Goal: Task Accomplishment & Management: Complete application form

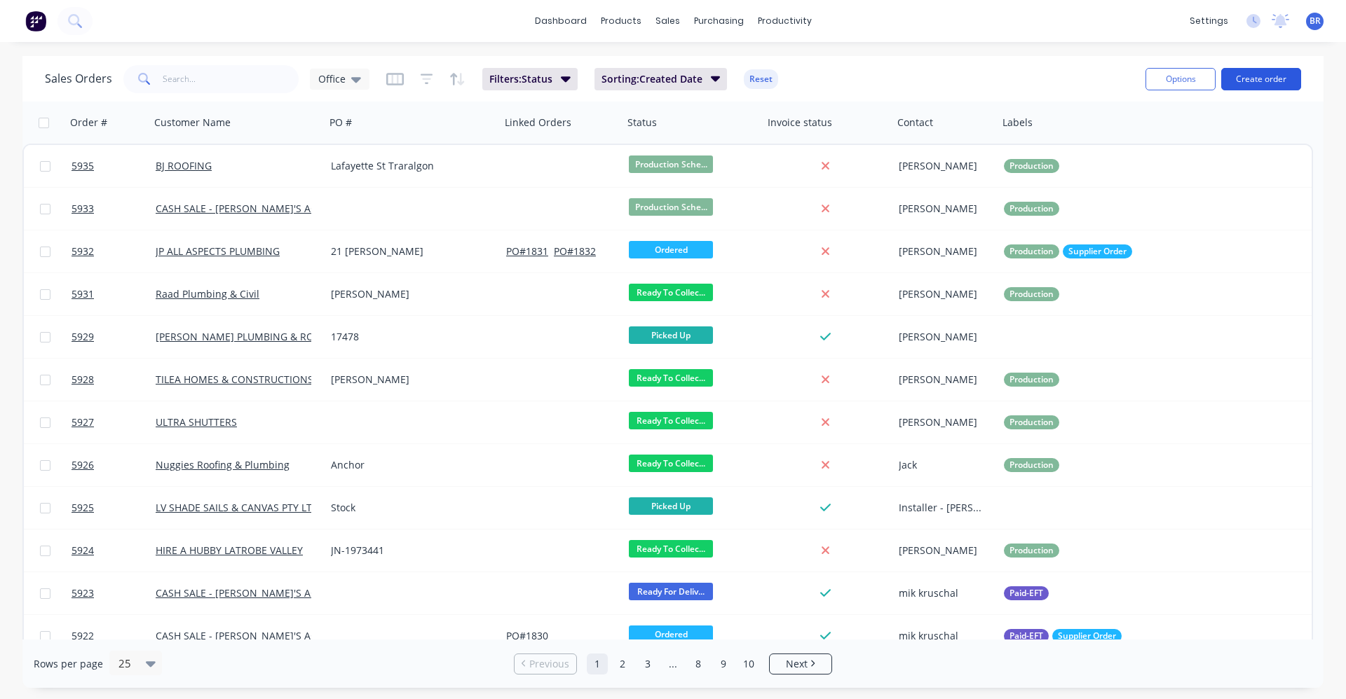
click at [1267, 78] on button "Create order" at bounding box center [1261, 79] width 80 height 22
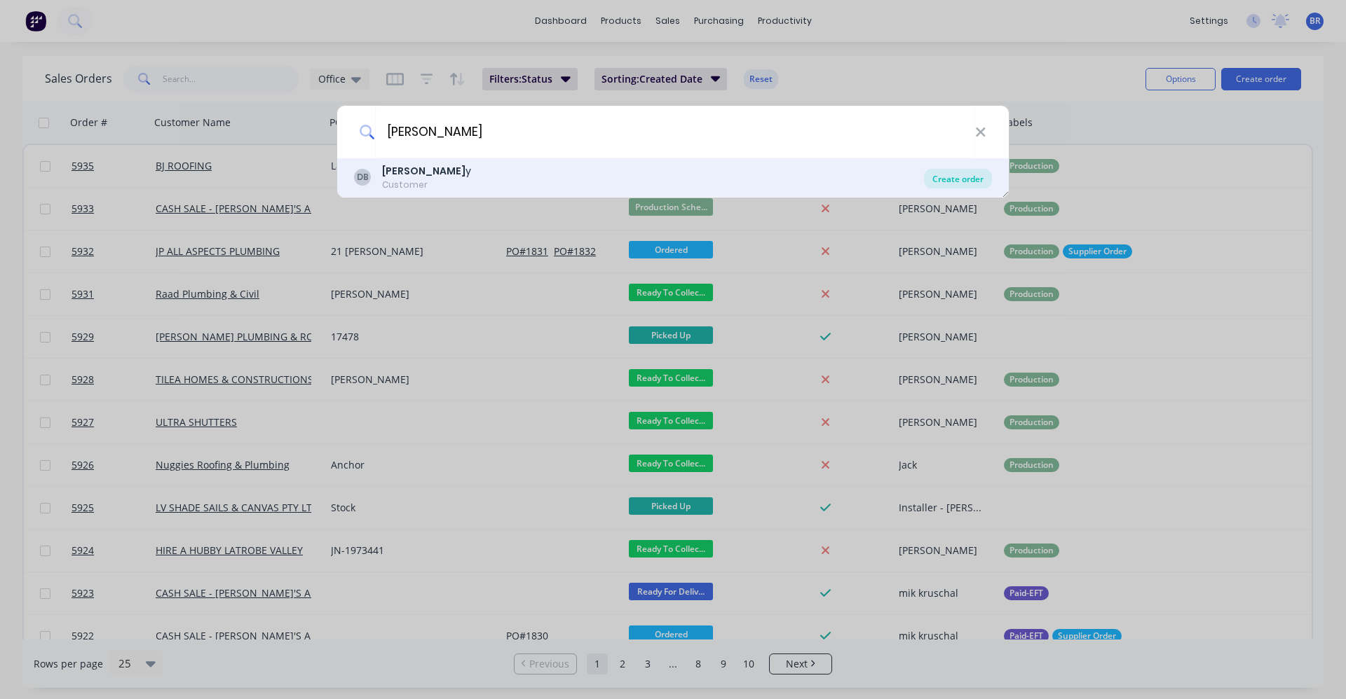
type input "[PERSON_NAME]"
click at [971, 179] on div "Create order" at bounding box center [958, 179] width 68 height 20
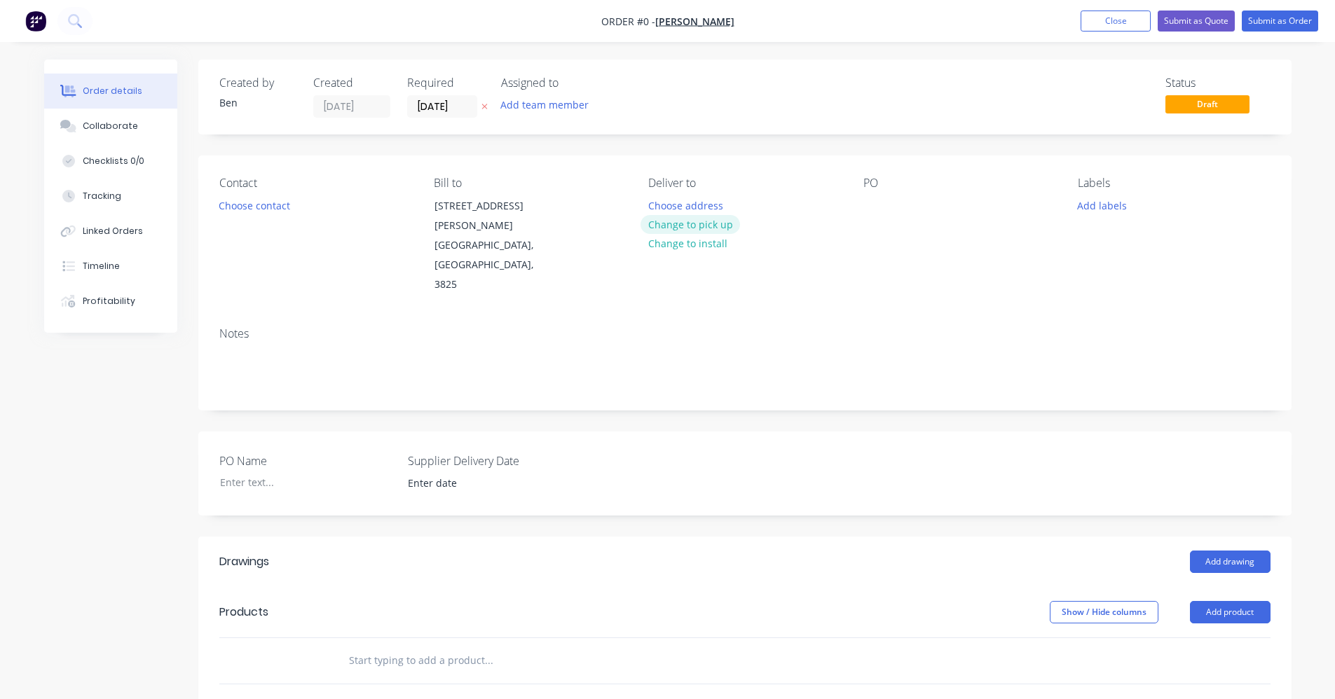
click at [699, 225] on button "Change to pick up" at bounding box center [691, 224] width 100 height 19
click at [874, 210] on div at bounding box center [874, 206] width 22 height 20
click at [248, 206] on button "Choose contact" at bounding box center [254, 205] width 86 height 19
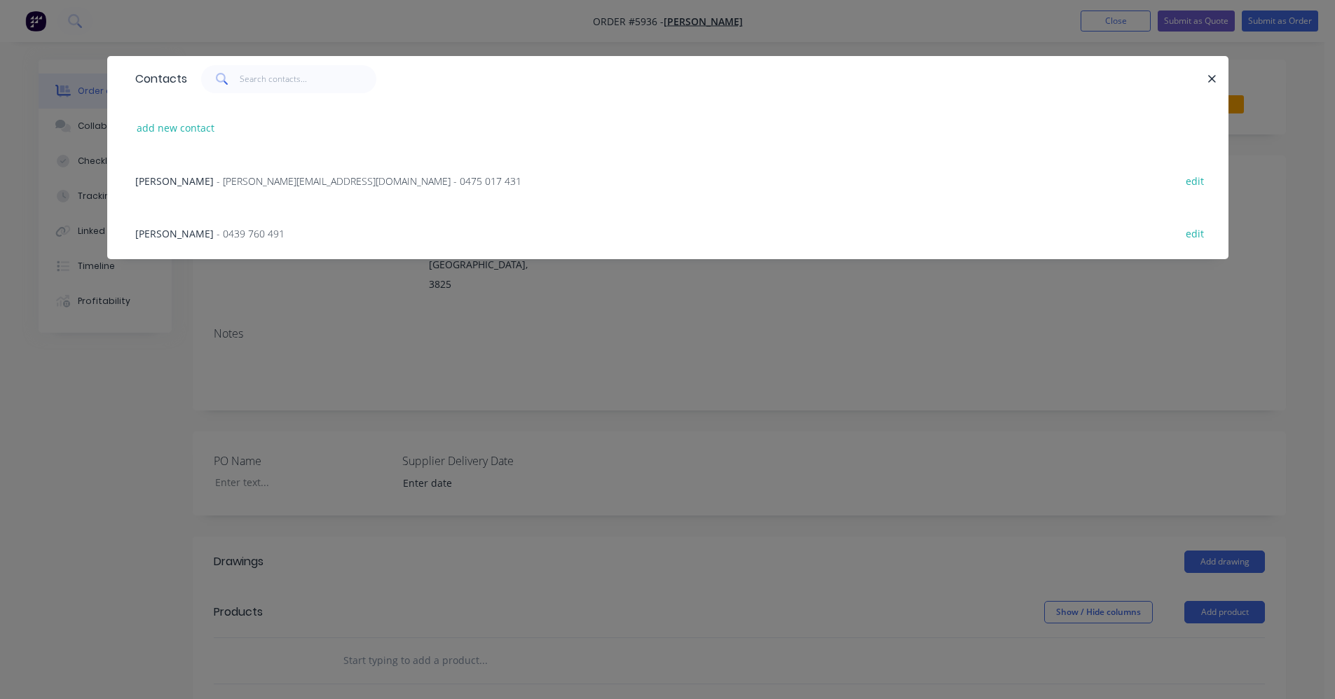
click at [217, 183] on span "- [PERSON_NAME][EMAIL_ADDRESS][DOMAIN_NAME] - 0475 017 431" at bounding box center [369, 181] width 305 height 13
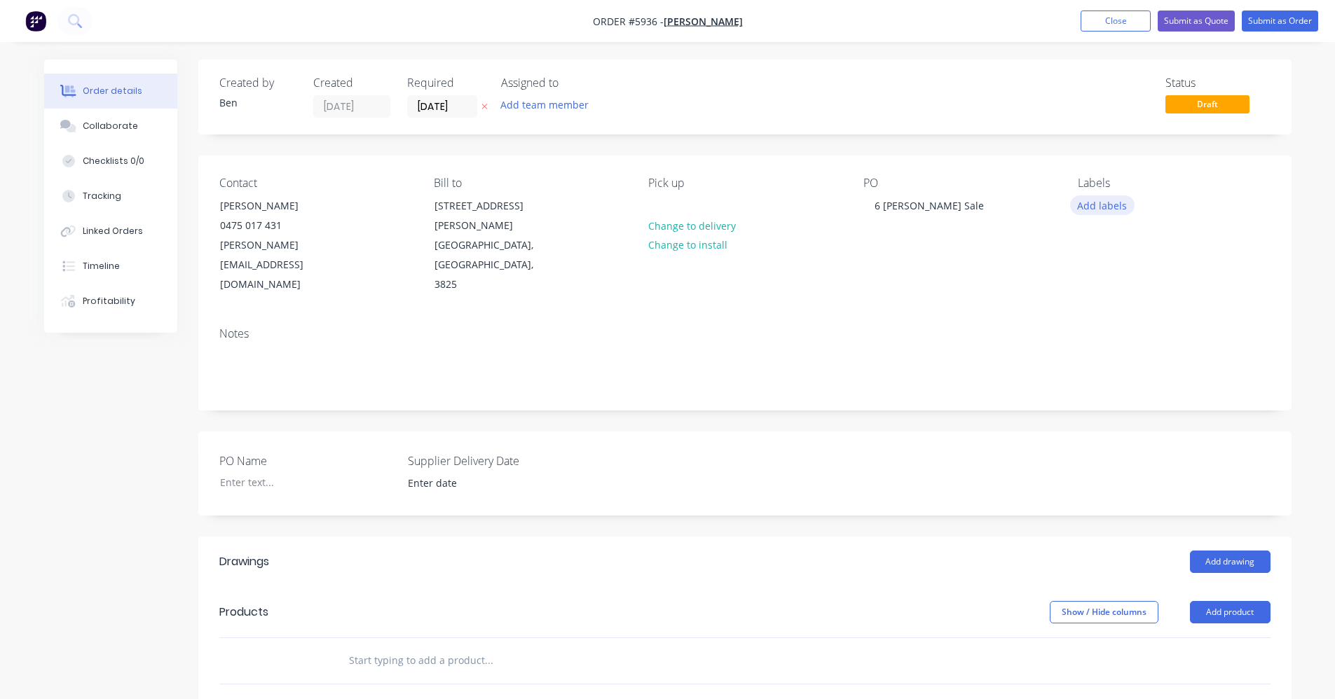
click at [1101, 208] on button "Add labels" at bounding box center [1102, 205] width 64 height 19
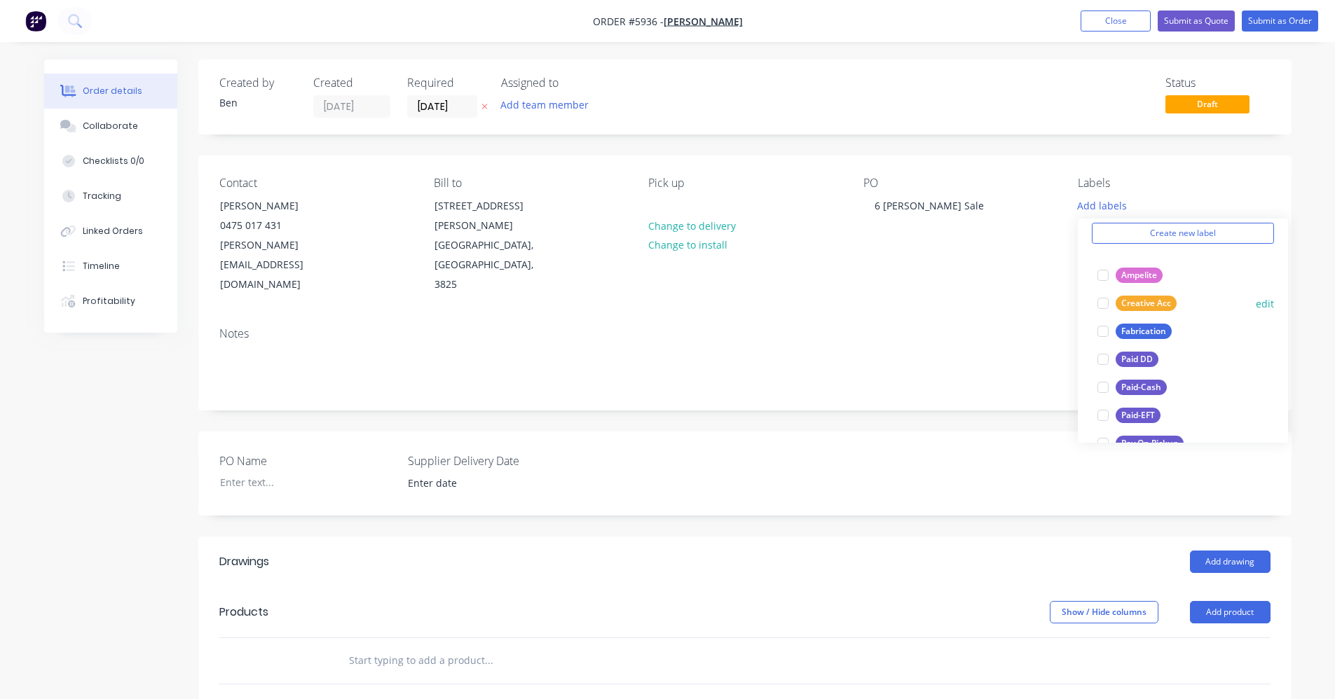
scroll to position [210, 0]
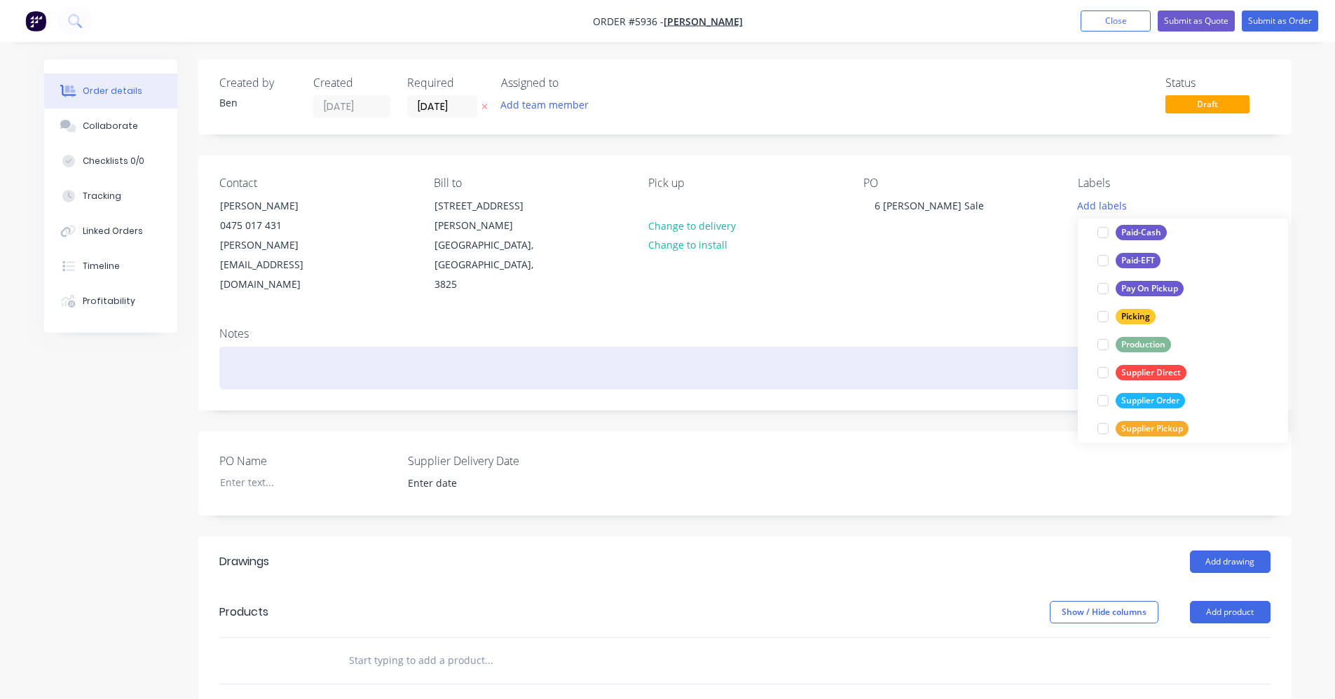
drag, startPoint x: 1140, startPoint y: 343, endPoint x: 1037, endPoint y: 343, distance: 103.0
click at [1138, 343] on div "Production" at bounding box center [1143, 344] width 55 height 15
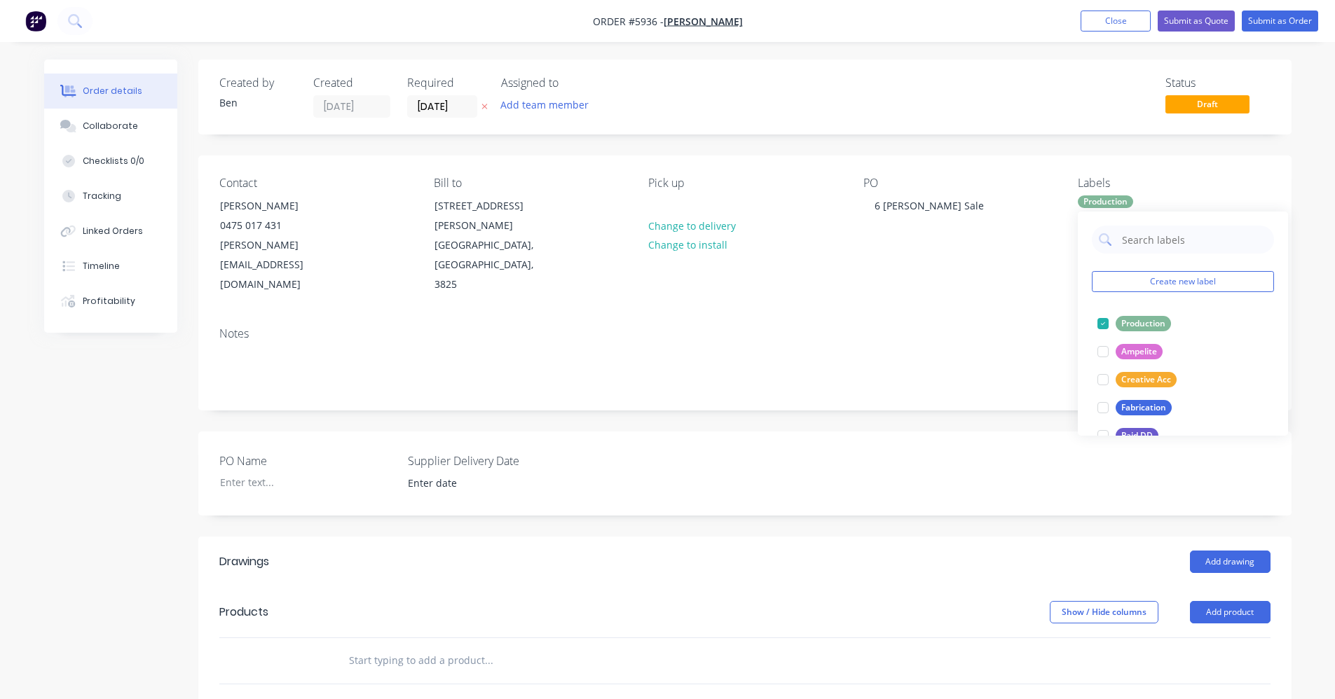
drag, startPoint x: 1004, startPoint y: 362, endPoint x: 1013, endPoint y: 371, distance: 13.4
click at [1004, 363] on div "Notes" at bounding box center [744, 363] width 1093 height 94
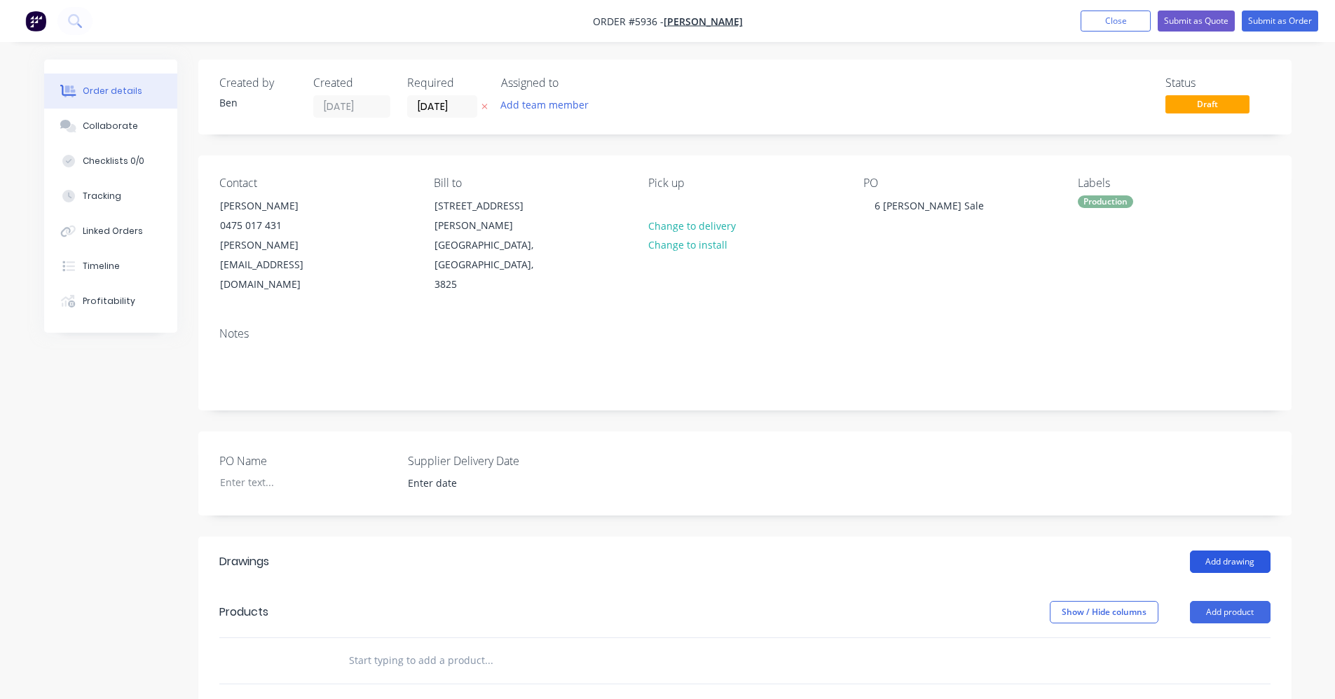
click at [1222, 551] on button "Add drawing" at bounding box center [1230, 562] width 81 height 22
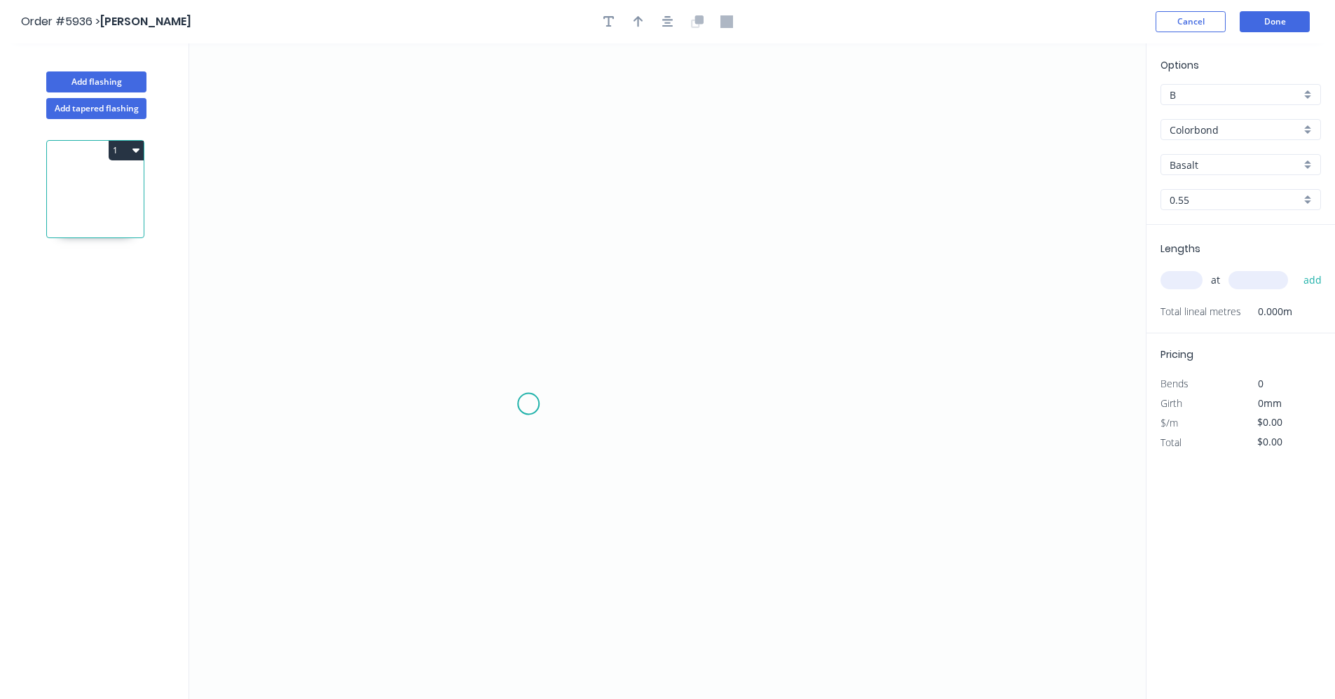
click at [528, 404] on icon "0" at bounding box center [667, 371] width 957 height 656
click at [532, 193] on icon "0" at bounding box center [667, 371] width 957 height 656
click at [875, 194] on icon "0 ?" at bounding box center [667, 371] width 957 height 656
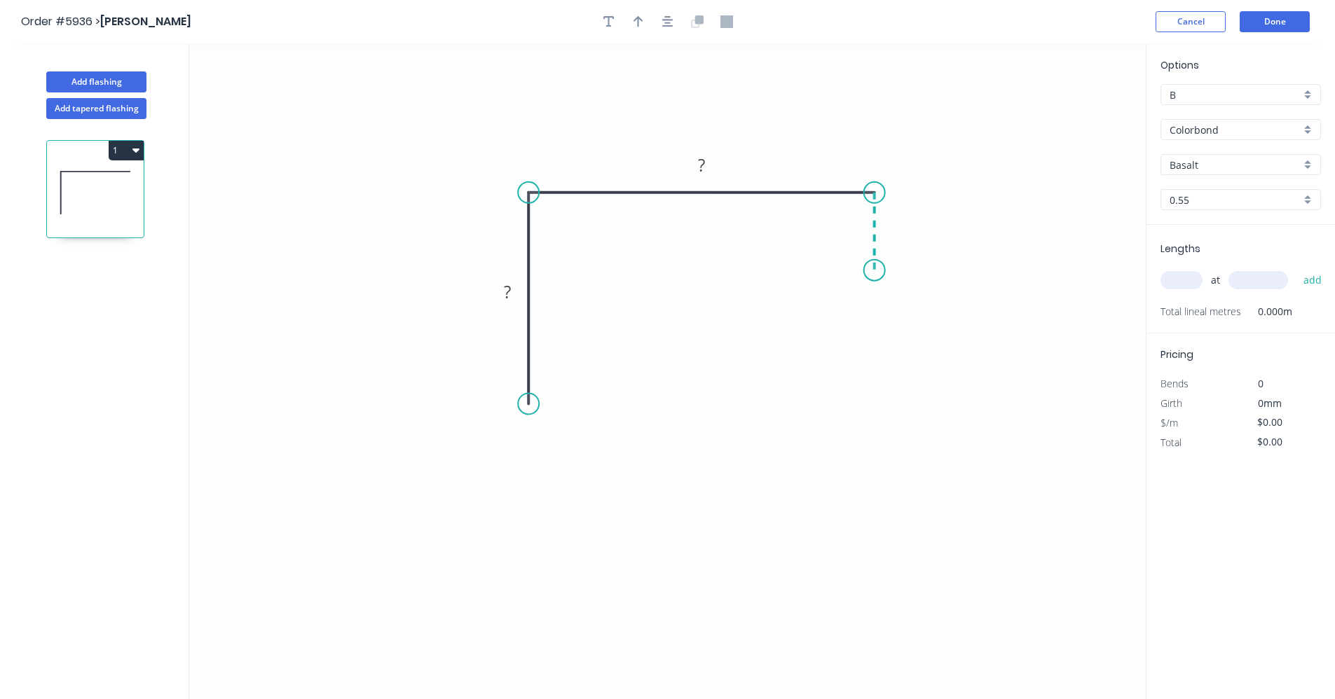
click at [873, 271] on icon "0 ? ?" at bounding box center [667, 371] width 957 height 656
click at [574, 540] on div "Drip edge" at bounding box center [595, 540] width 141 height 29
click at [512, 283] on rect at bounding box center [507, 293] width 28 height 20
type input "$15.27"
drag, startPoint x: 525, startPoint y: 405, endPoint x: 535, endPoint y: 321, distance: 84.7
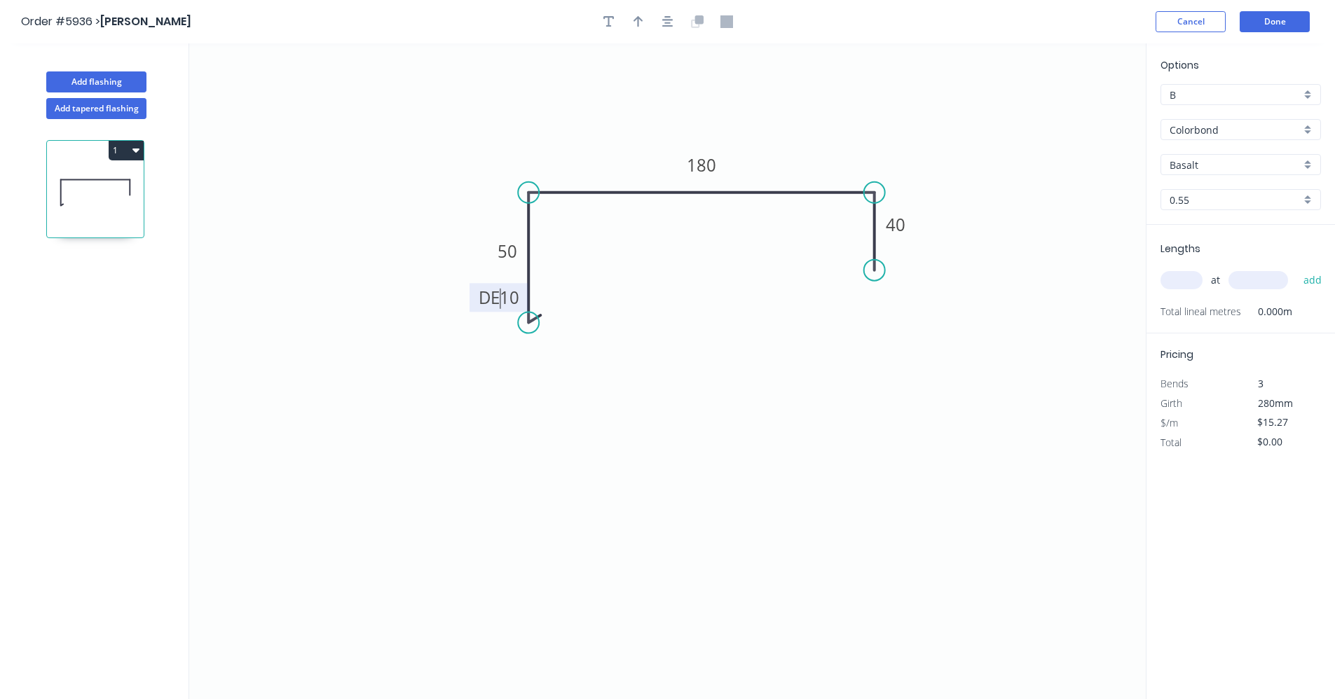
click at [535, 321] on circle at bounding box center [528, 323] width 21 height 21
drag, startPoint x: 666, startPoint y: 17, endPoint x: 643, endPoint y: 20, distance: 23.3
click at [665, 18] on icon "button" at bounding box center [667, 21] width 11 height 11
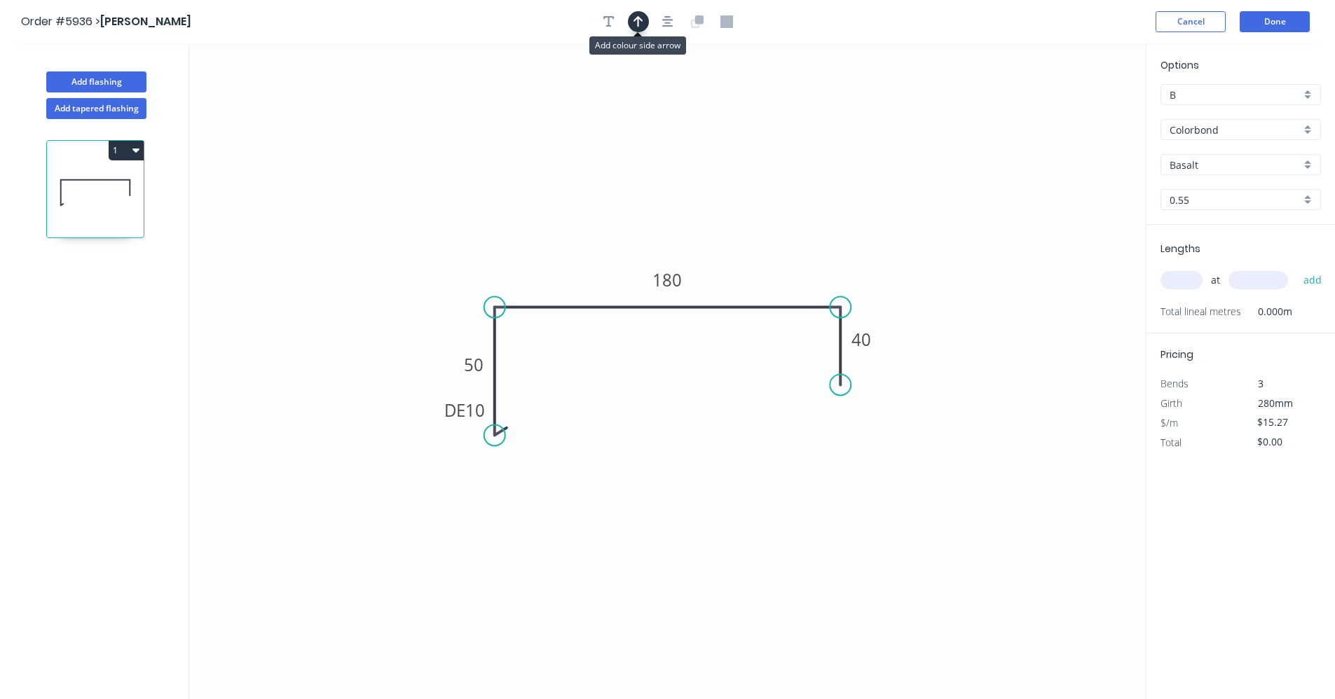
click at [631, 20] on button "button" at bounding box center [638, 21] width 21 height 21
drag, startPoint x: 1074, startPoint y: 114, endPoint x: 735, endPoint y: 303, distance: 388.2
click at [735, 303] on icon at bounding box center [734, 286] width 13 height 45
click at [1180, 277] on input "text" at bounding box center [1182, 280] width 42 height 18
type input "2"
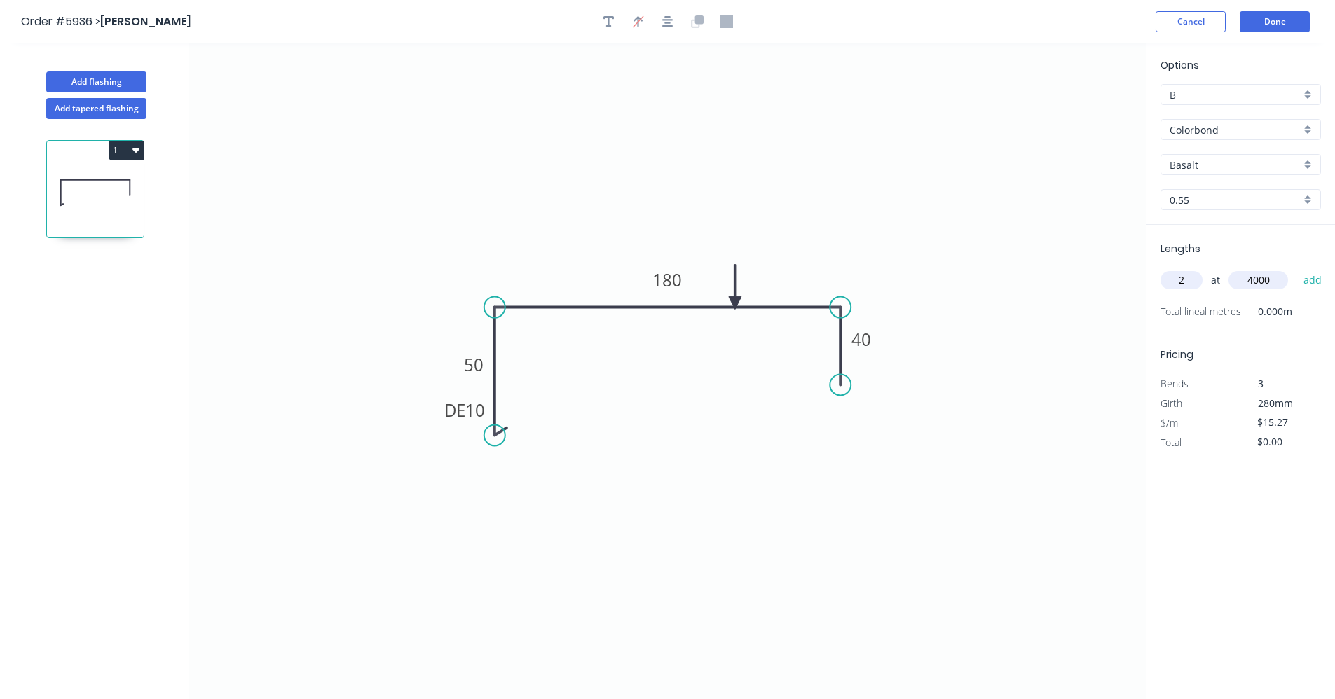
type input "4000"
click at [1297, 268] on button "add" at bounding box center [1313, 280] width 33 height 24
click at [137, 148] on icon "button" at bounding box center [135, 149] width 7 height 11
click at [92, 172] on button "Duplicate" at bounding box center [77, 185] width 133 height 28
type input "$0.00"
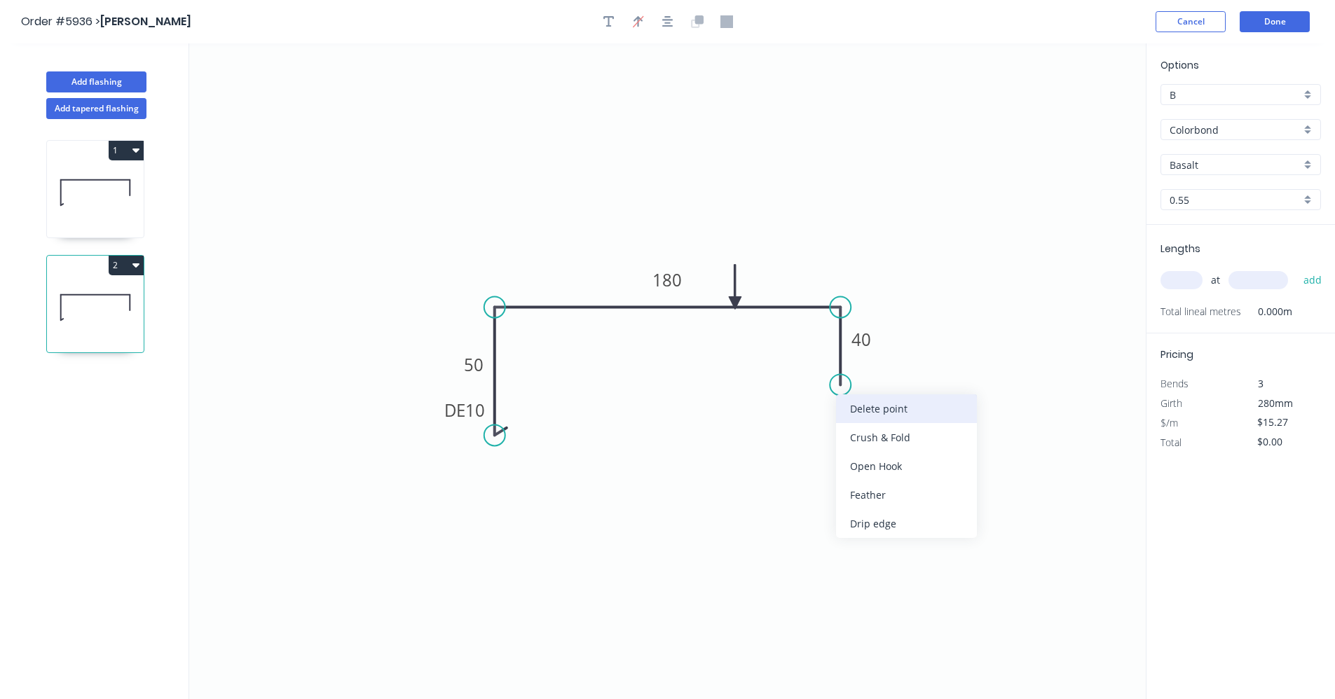
click at [885, 409] on div "Delete point" at bounding box center [906, 409] width 141 height 29
click at [890, 411] on div "Feather" at bounding box center [911, 411] width 141 height 29
type input "$15.27"
click at [828, 338] on tspan "15" at bounding box center [831, 330] width 20 height 23
click at [1185, 279] on input "text" at bounding box center [1182, 280] width 42 height 18
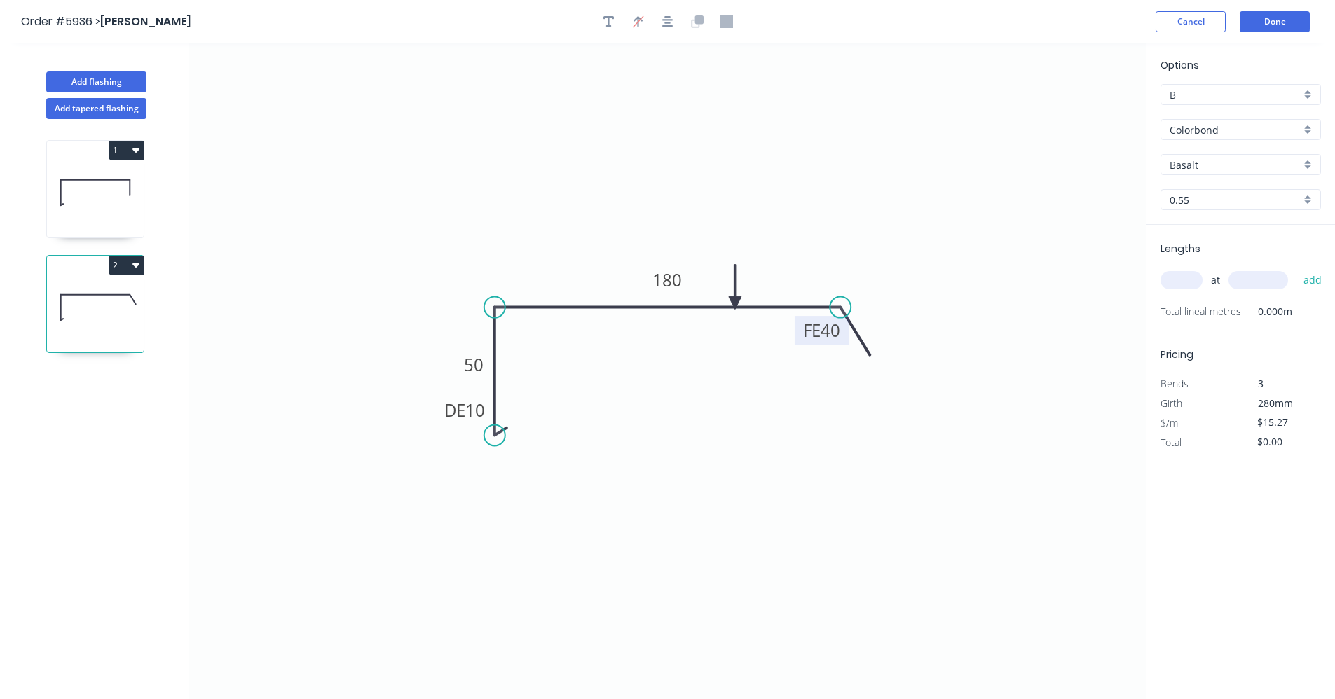
drag, startPoint x: 60, startPoint y: 196, endPoint x: 125, endPoint y: 200, distance: 65.4
click at [62, 196] on icon at bounding box center [95, 193] width 97 height 90
type input "$122.16"
click at [1302, 168] on div "Basalt" at bounding box center [1241, 164] width 160 height 21
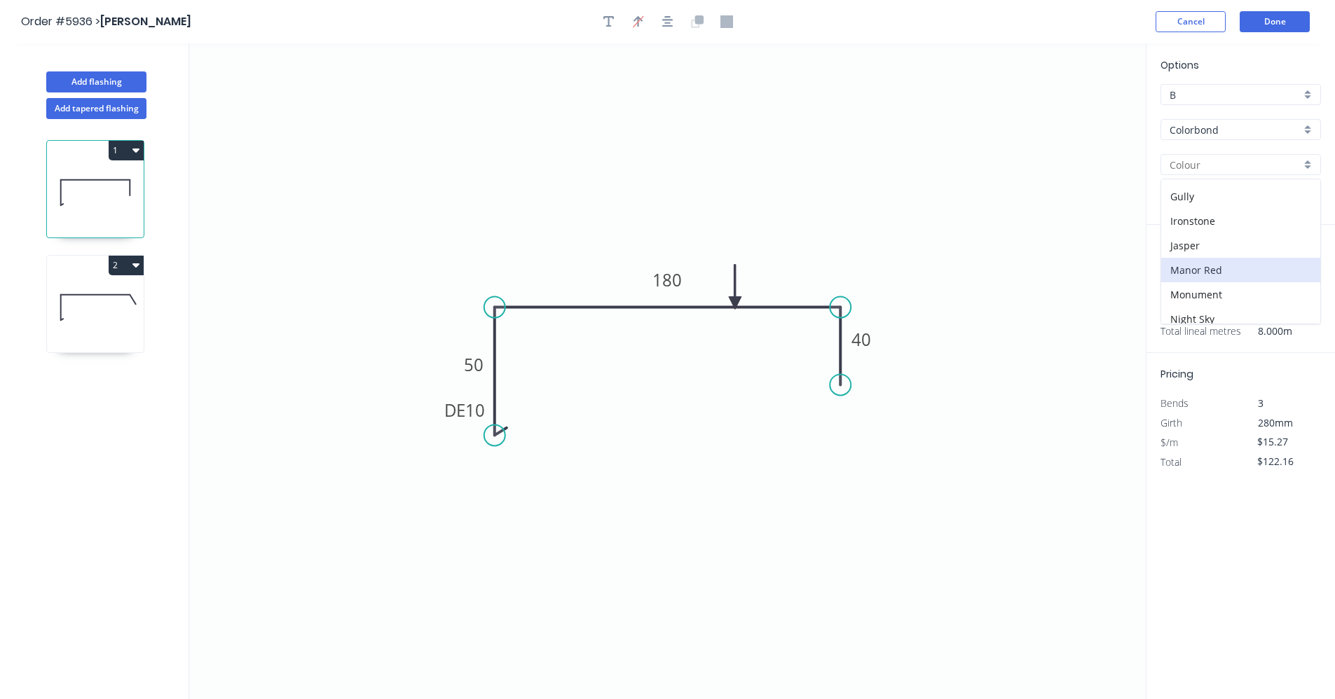
scroll to position [210, 0]
click at [1217, 269] on div "Monument" at bounding box center [1240, 276] width 159 height 25
click at [1173, 283] on input "text" at bounding box center [1182, 280] width 42 height 18
click at [130, 298] on icon at bounding box center [95, 308] width 97 height 90
type input "Basalt"
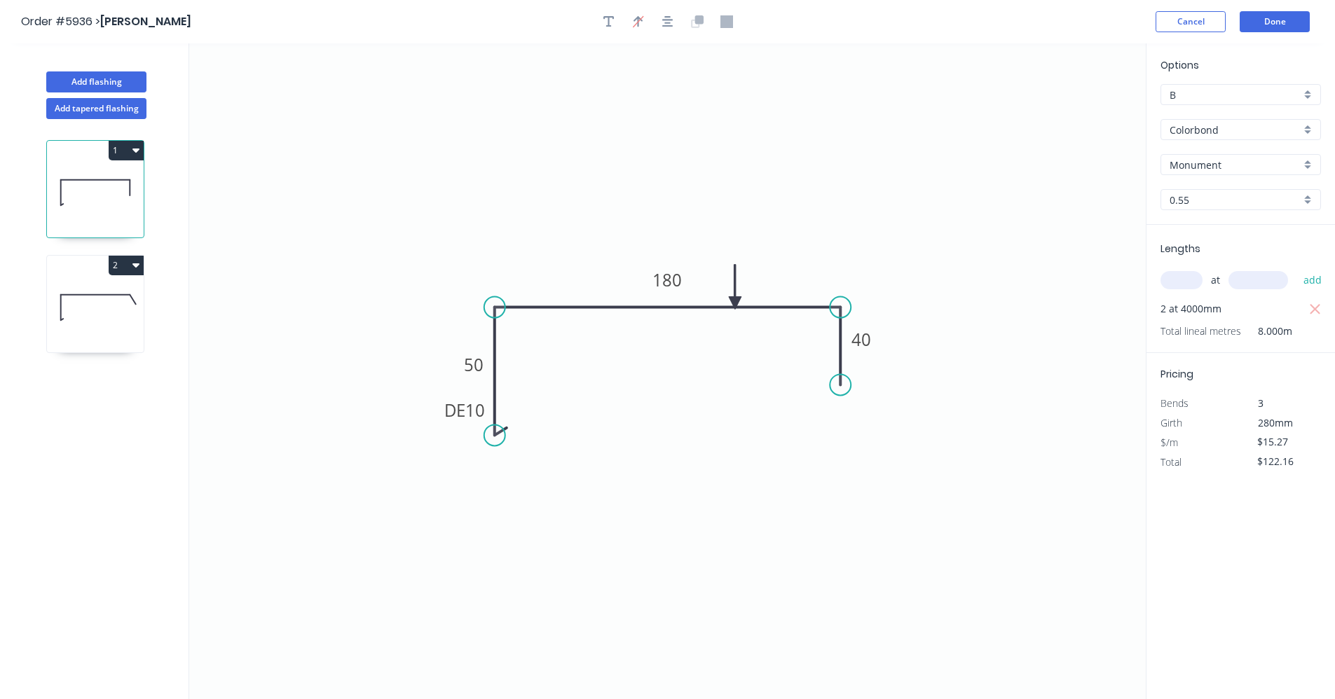
type input "$0.00"
click at [1298, 164] on input "Basalt" at bounding box center [1235, 165] width 131 height 15
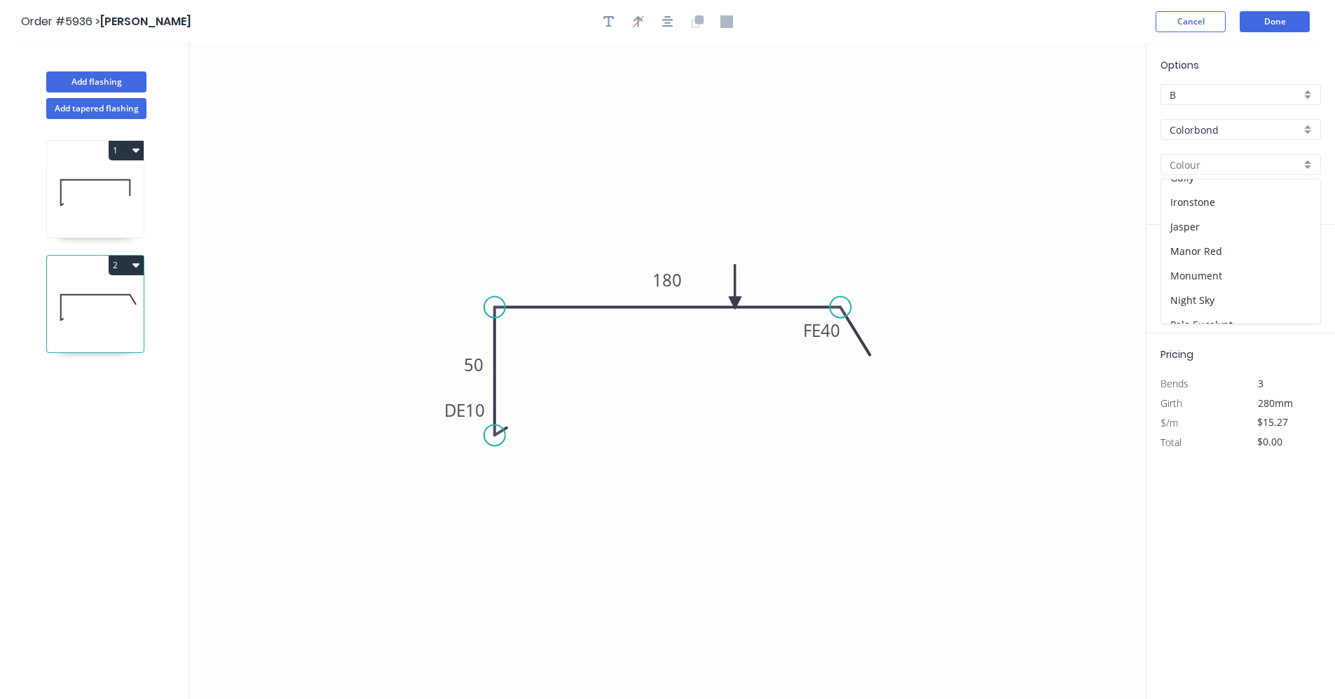
click at [1217, 272] on div "Monument" at bounding box center [1240, 276] width 159 height 25
type input "Monument"
click at [1189, 280] on input "text" at bounding box center [1182, 280] width 42 height 18
type input "1"
type input "5100"
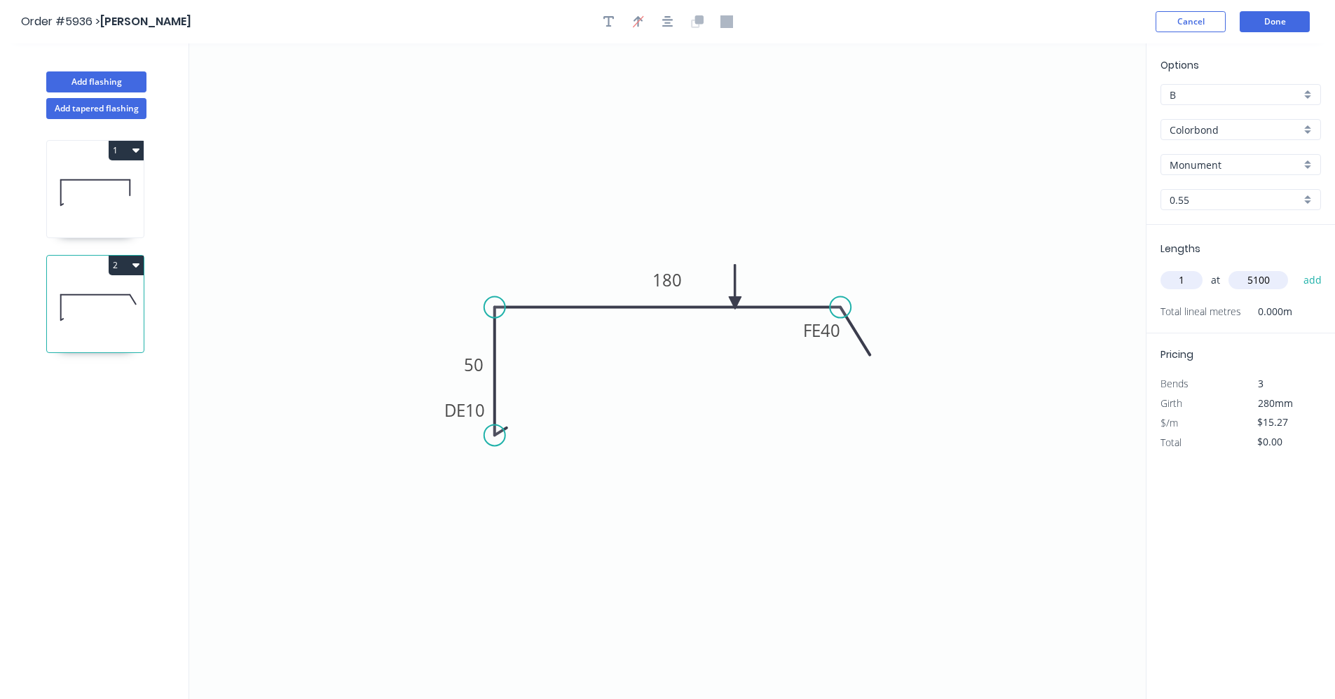
click at [1297, 268] on button "add" at bounding box center [1313, 280] width 33 height 24
type input "$77.88"
click at [109, 86] on button "Add flashing" at bounding box center [96, 81] width 100 height 21
type input "$0.00"
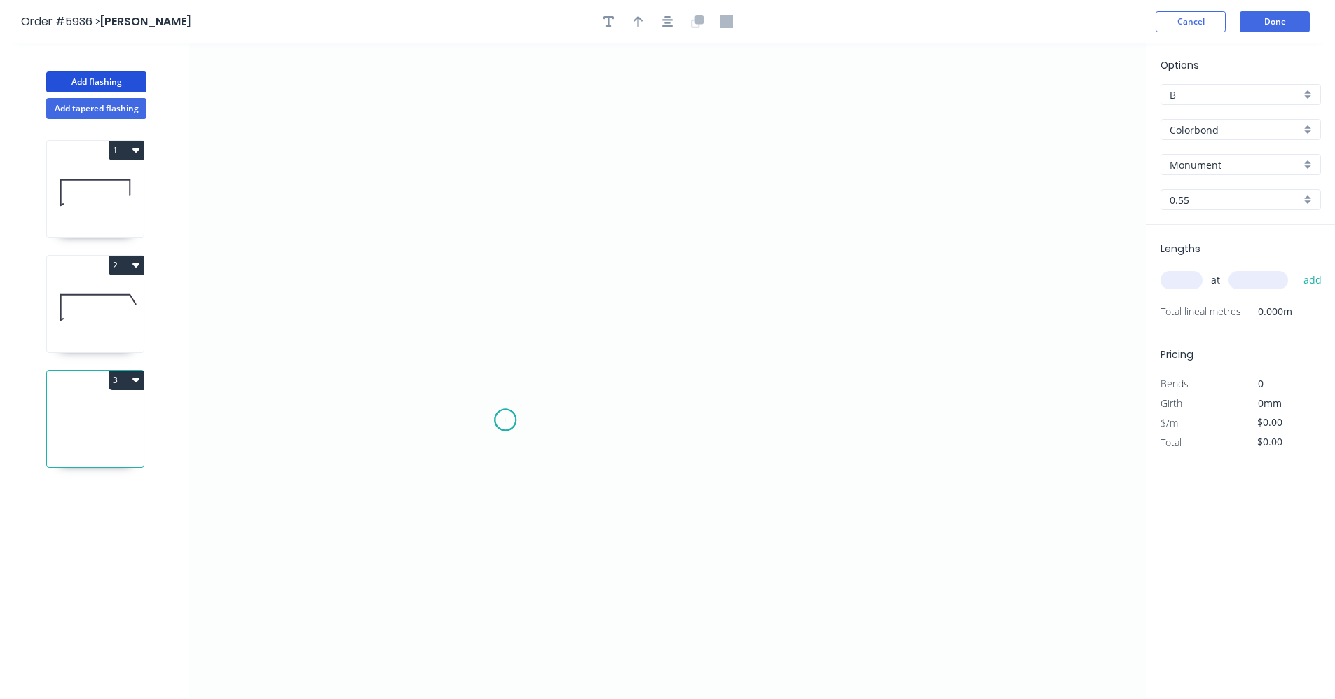
click at [505, 421] on icon "0" at bounding box center [667, 371] width 957 height 656
click at [505, 344] on icon at bounding box center [505, 382] width 0 height 76
click at [791, 339] on icon "0 ?" at bounding box center [667, 371] width 957 height 656
click at [783, 191] on icon "0 ? ?" at bounding box center [667, 371] width 957 height 656
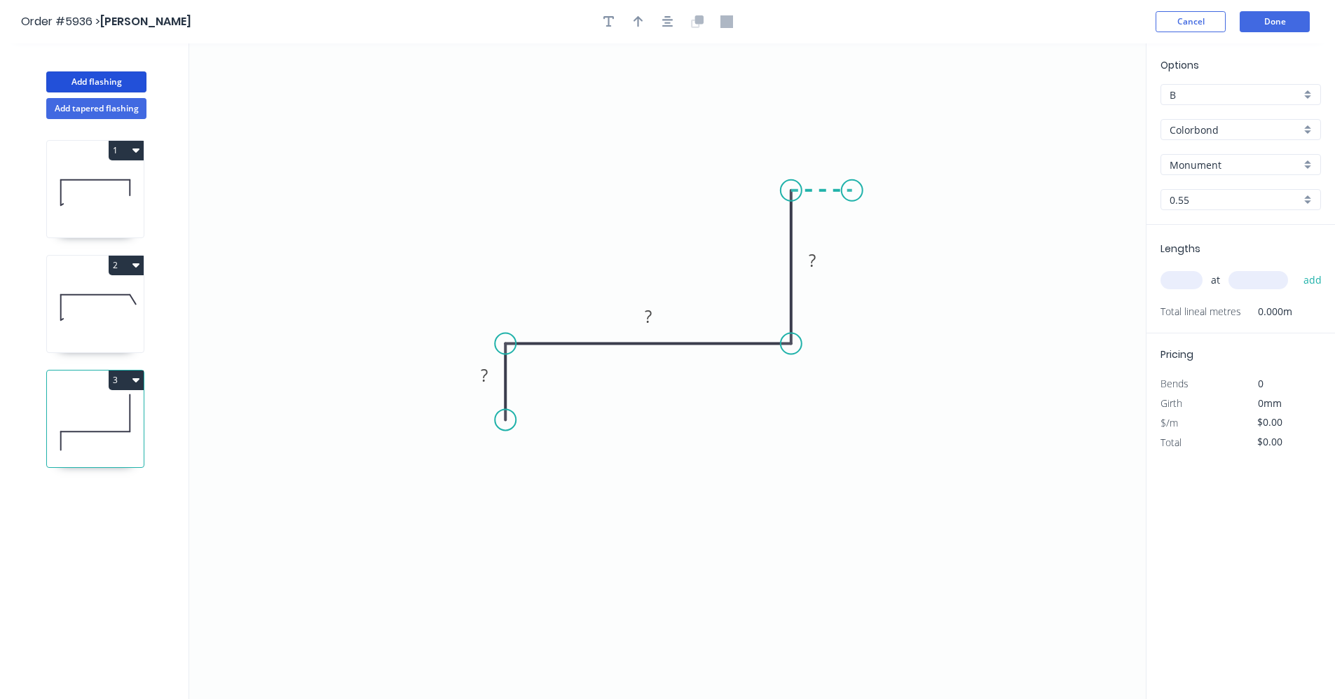
click at [852, 195] on icon "0 ? ? ?" at bounding box center [667, 371] width 957 height 656
click at [854, 257] on icon "0 ? ? ? ?" at bounding box center [667, 371] width 957 height 656
click at [486, 388] on rect at bounding box center [485, 375] width 46 height 29
click at [488, 378] on tspan "?" at bounding box center [484, 375] width 7 height 23
type input "$18.76"
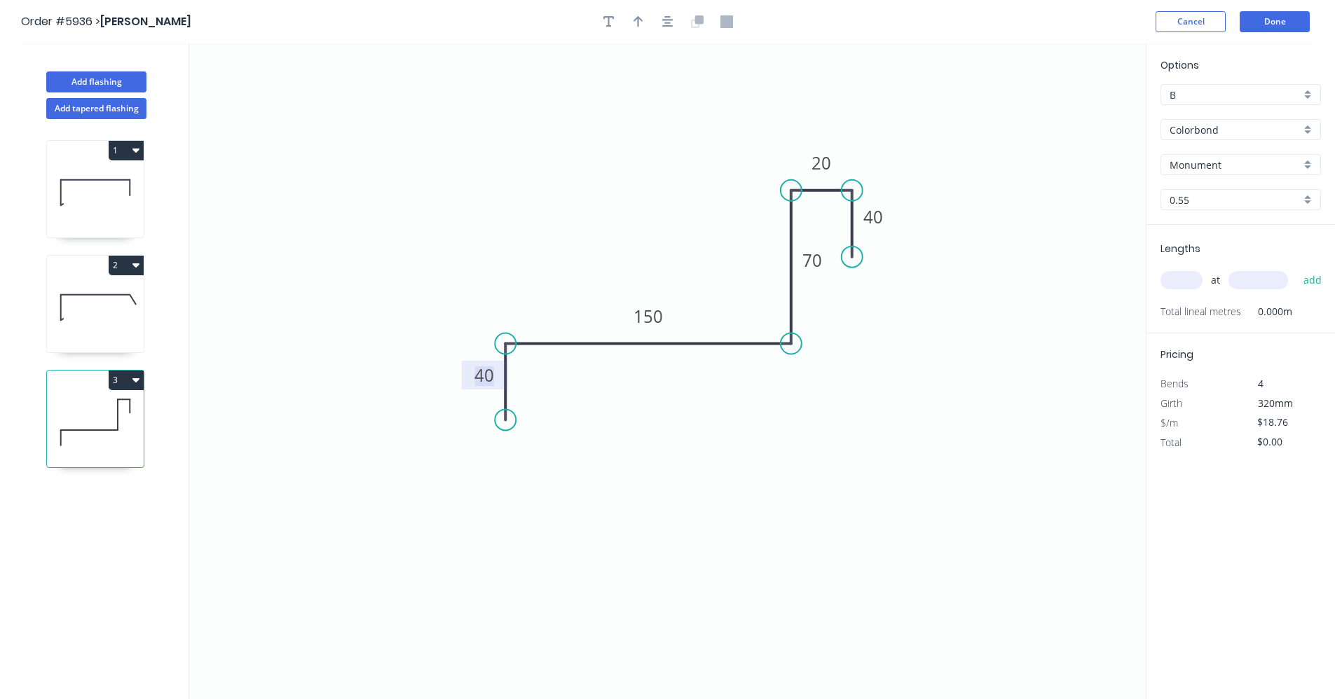
click at [1184, 282] on input "text" at bounding box center [1182, 280] width 42 height 18
type input "2"
type input "3500"
click at [1297, 268] on button "add" at bounding box center [1313, 280] width 33 height 24
type input "$131.32"
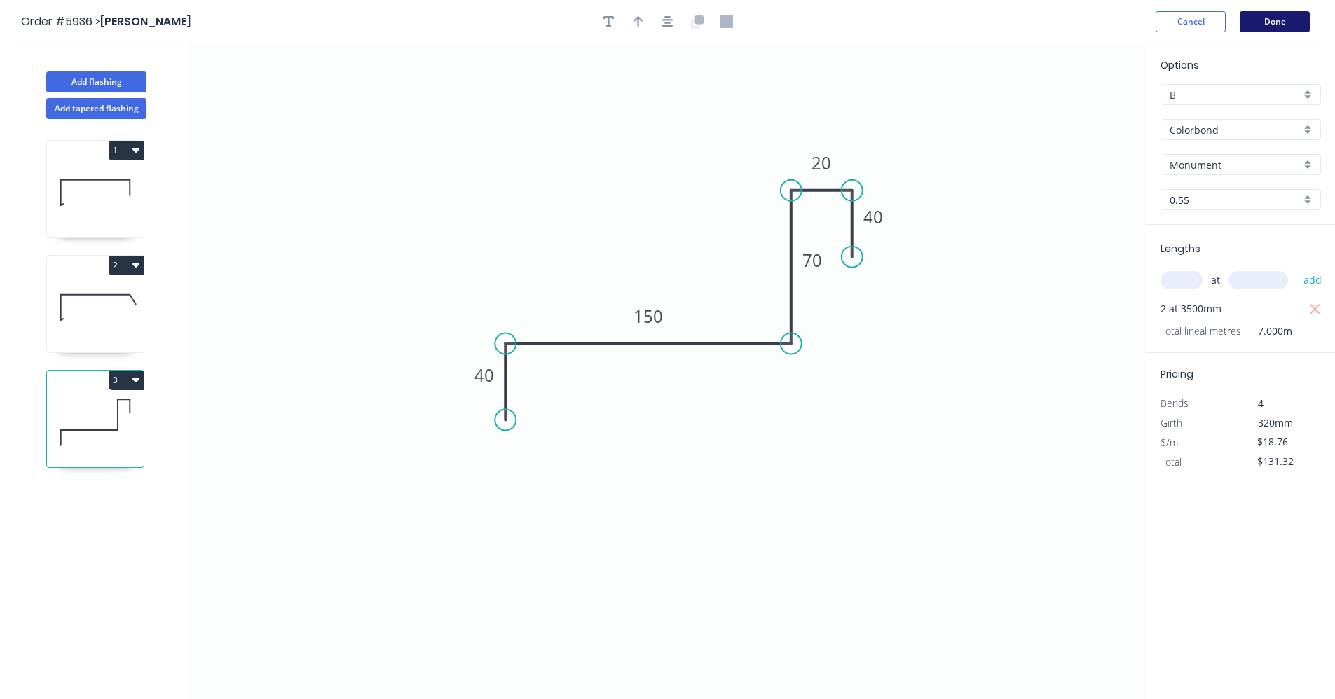
click at [1291, 30] on button "Done" at bounding box center [1275, 21] width 70 height 21
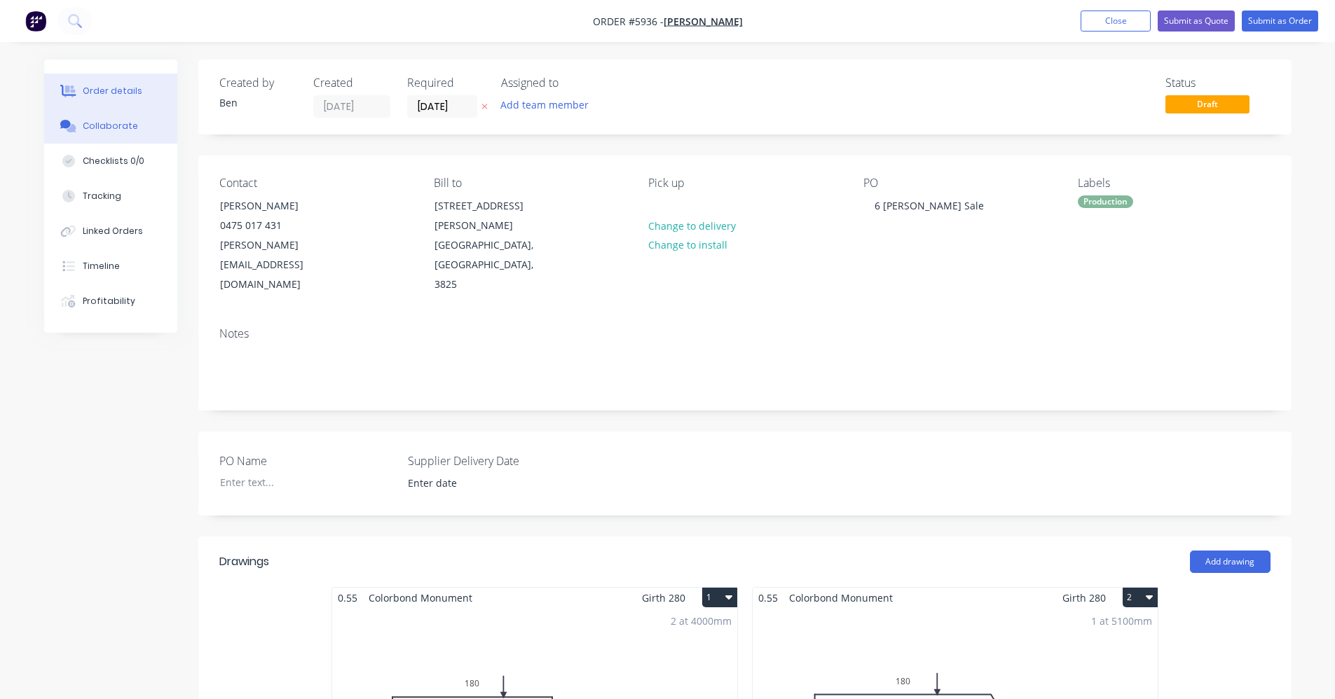
click at [89, 130] on div "Collaborate" at bounding box center [110, 126] width 55 height 13
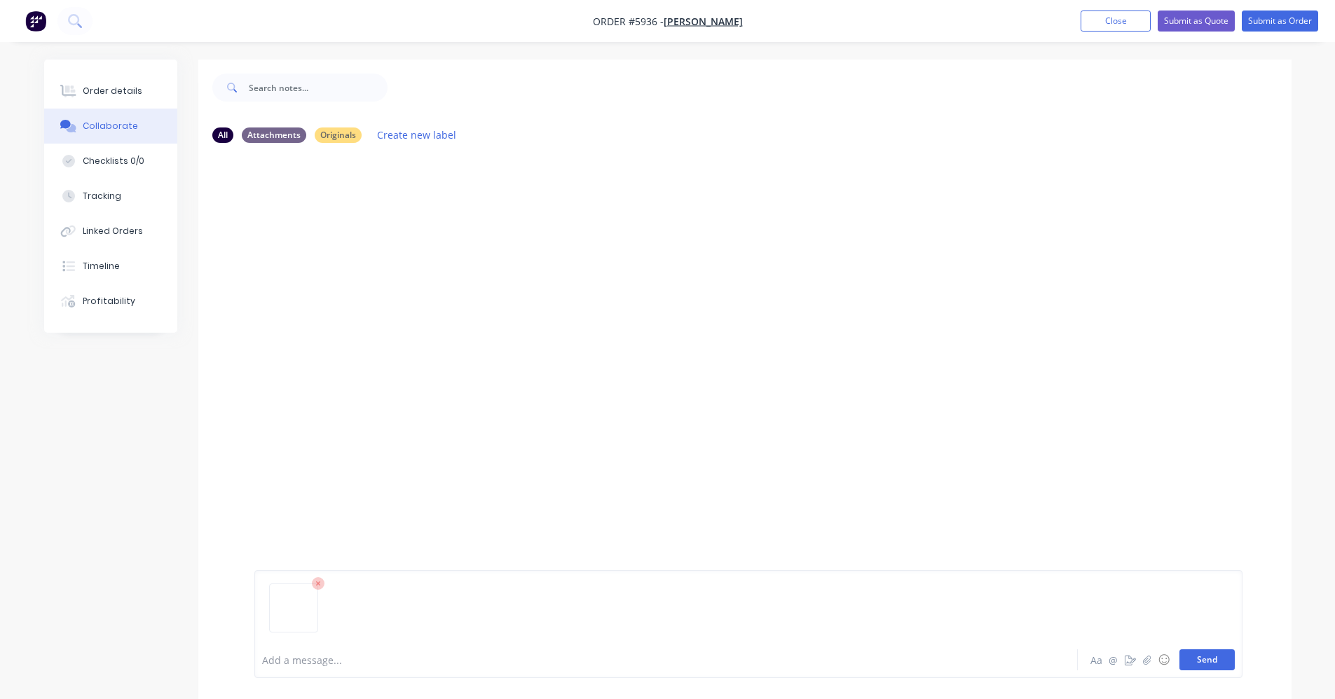
click at [1196, 667] on button "Send" at bounding box center [1207, 660] width 55 height 21
click at [1268, 23] on button "Submit as Order" at bounding box center [1280, 21] width 76 height 21
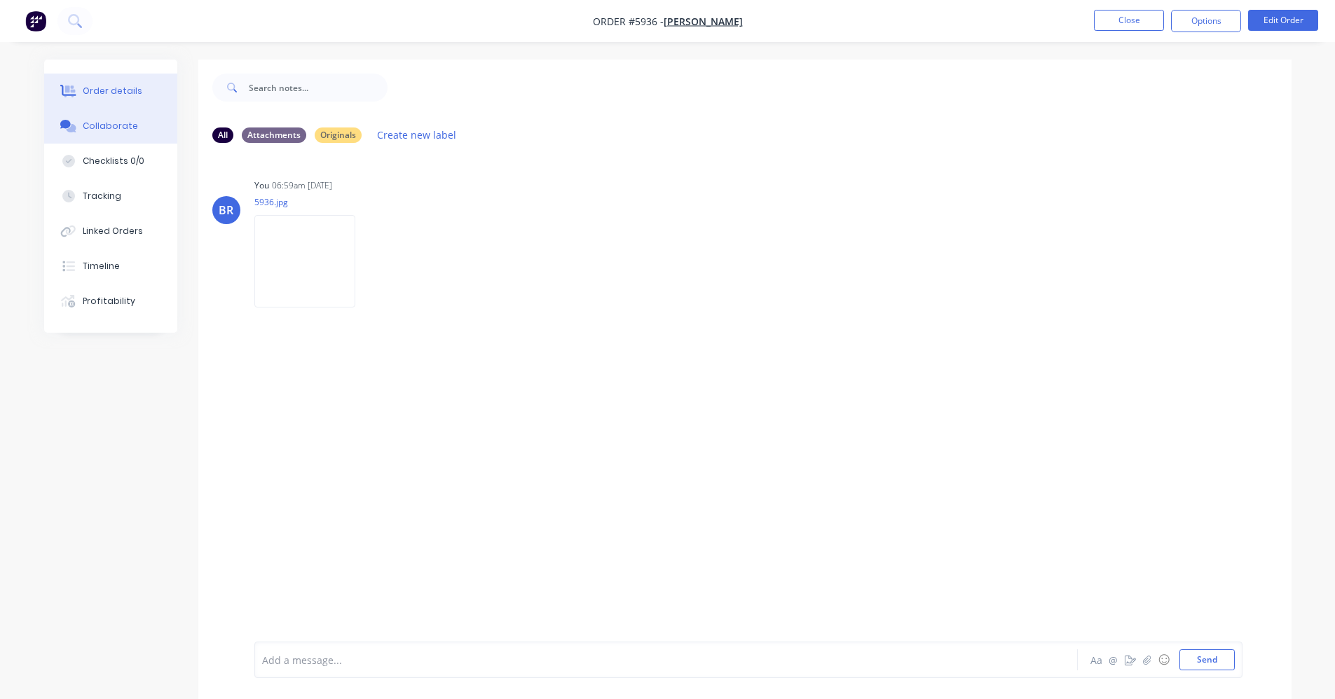
click at [101, 87] on div "Order details" at bounding box center [113, 91] width 60 height 13
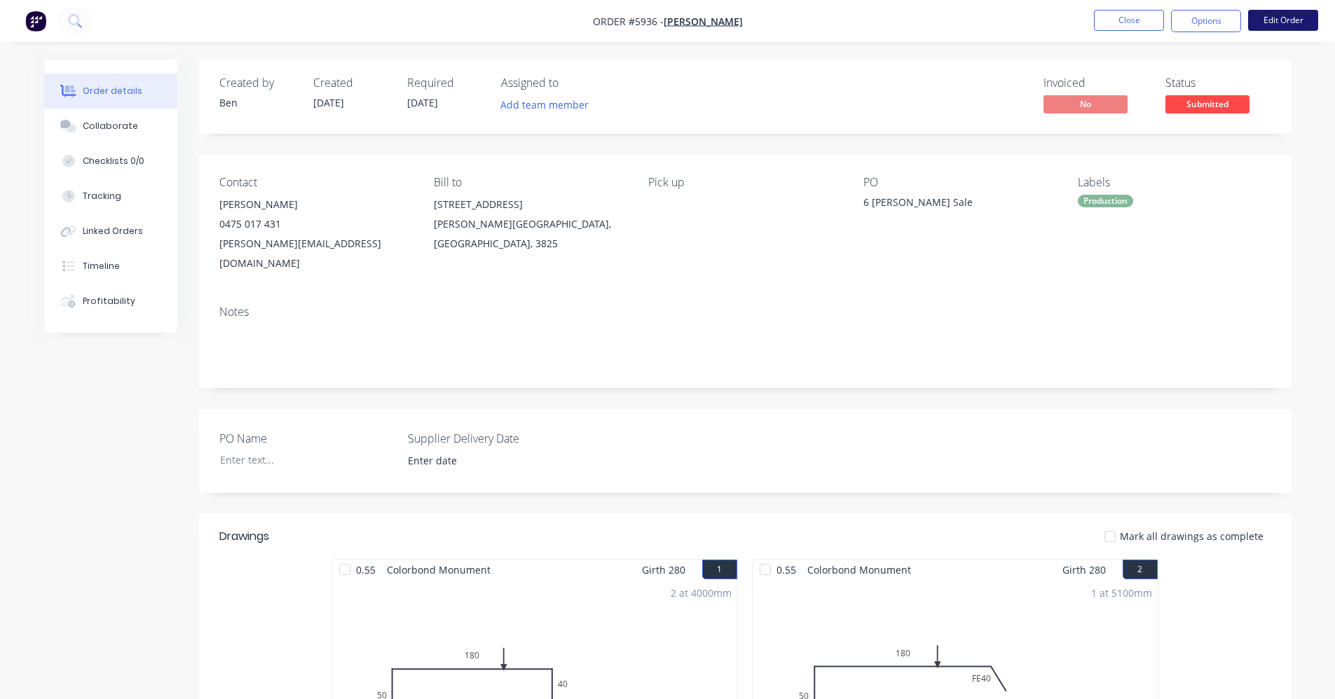
click at [1287, 18] on button "Edit Order" at bounding box center [1283, 20] width 70 height 21
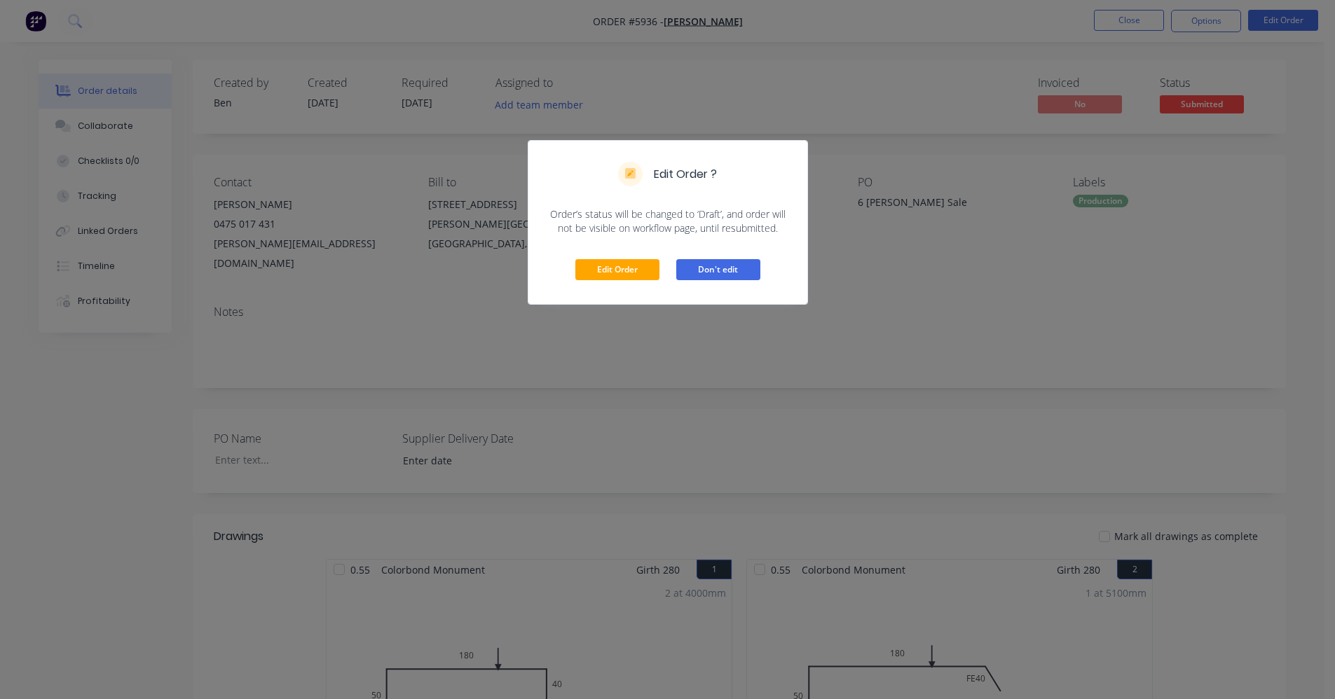
drag, startPoint x: 716, startPoint y: 268, endPoint x: 901, endPoint y: 240, distance: 187.9
click at [720, 269] on button "Don't edit" at bounding box center [718, 269] width 84 height 21
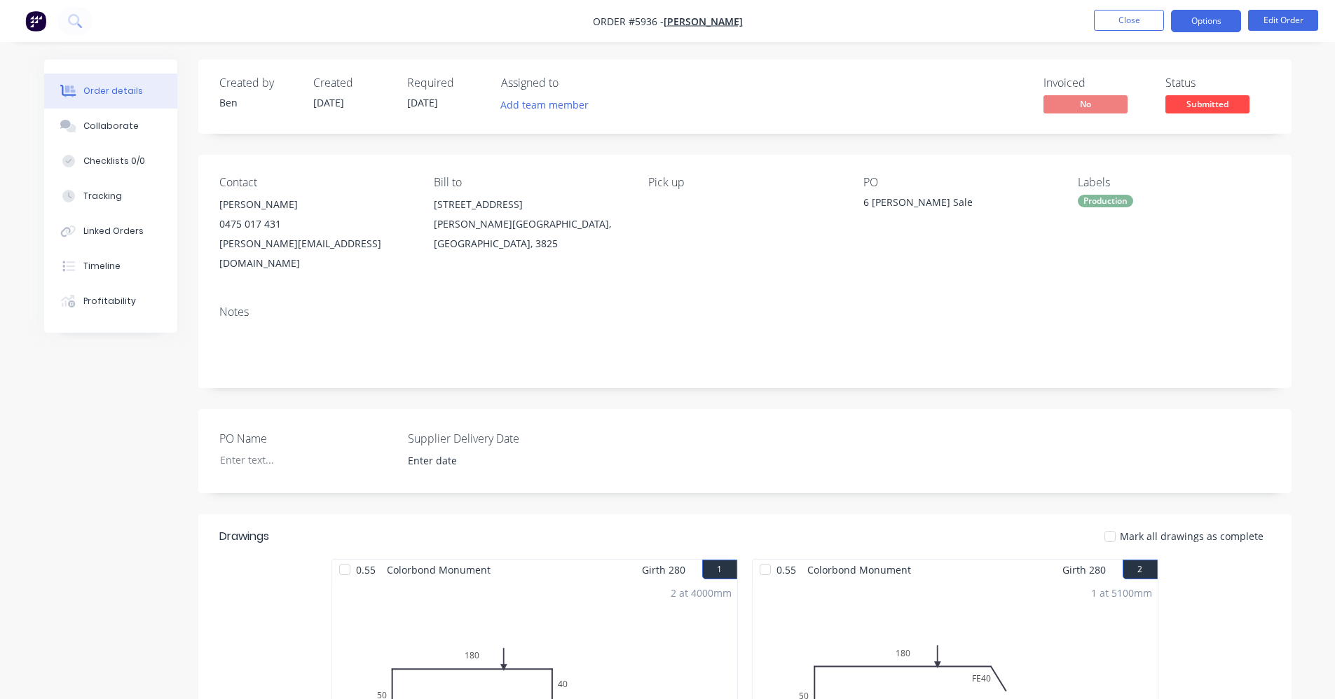
click at [1211, 17] on button "Options" at bounding box center [1206, 21] width 70 height 22
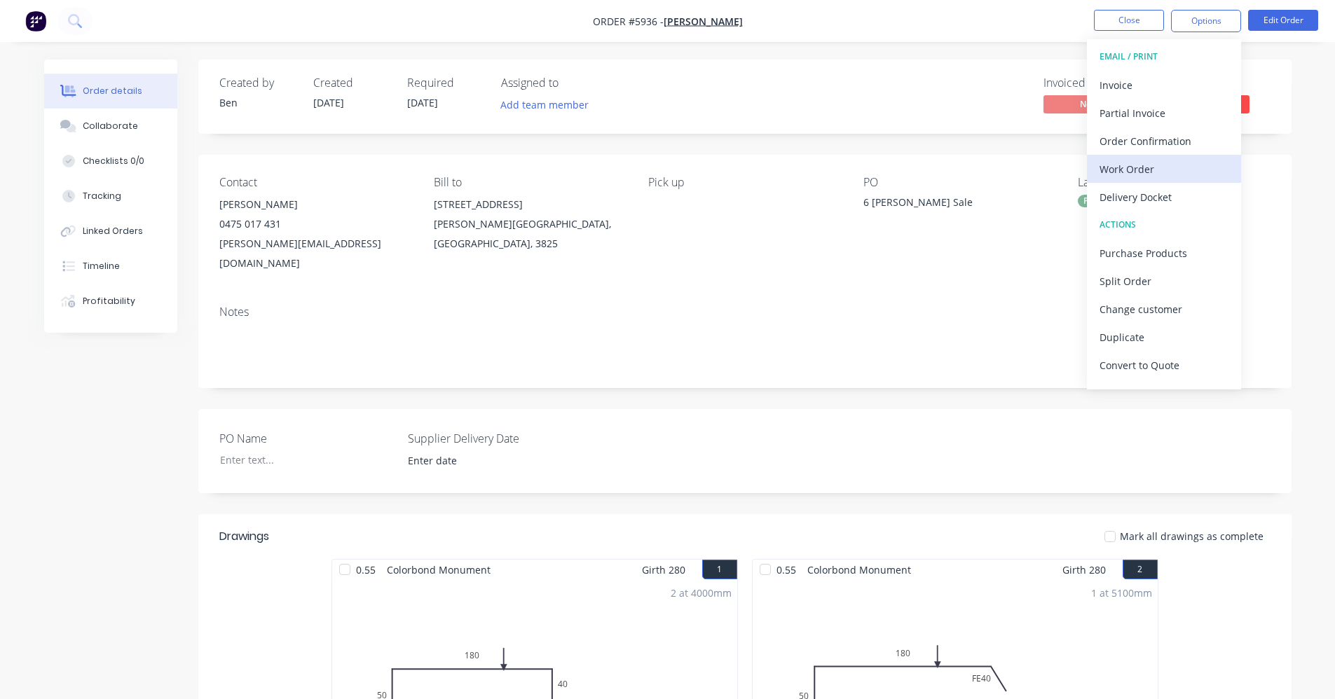
click at [1146, 170] on div "Work Order" at bounding box center [1164, 169] width 129 height 20
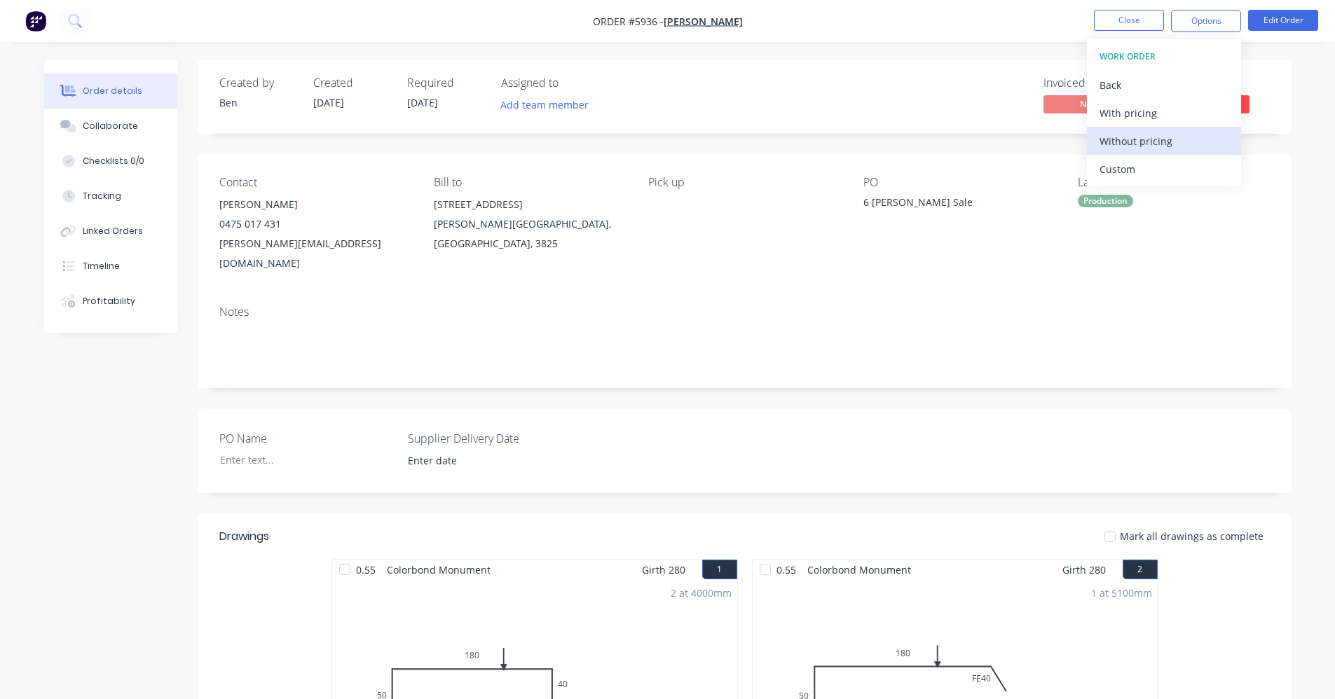
click at [1168, 142] on div "Without pricing" at bounding box center [1164, 141] width 129 height 20
